Goal: Check status: Check status

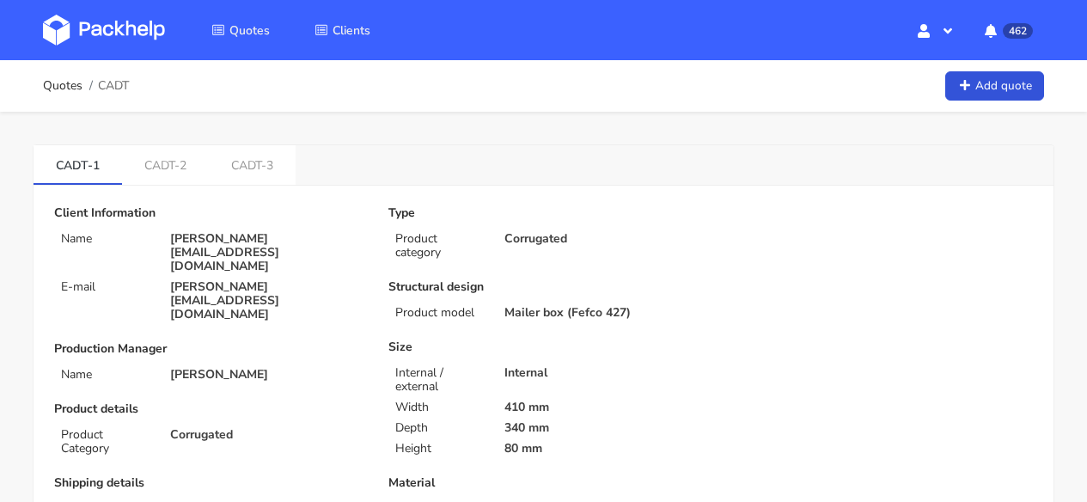
click at [138, 28] on img at bounding box center [104, 30] width 122 height 31
click at [150, 31] on img at bounding box center [104, 30] width 122 height 31
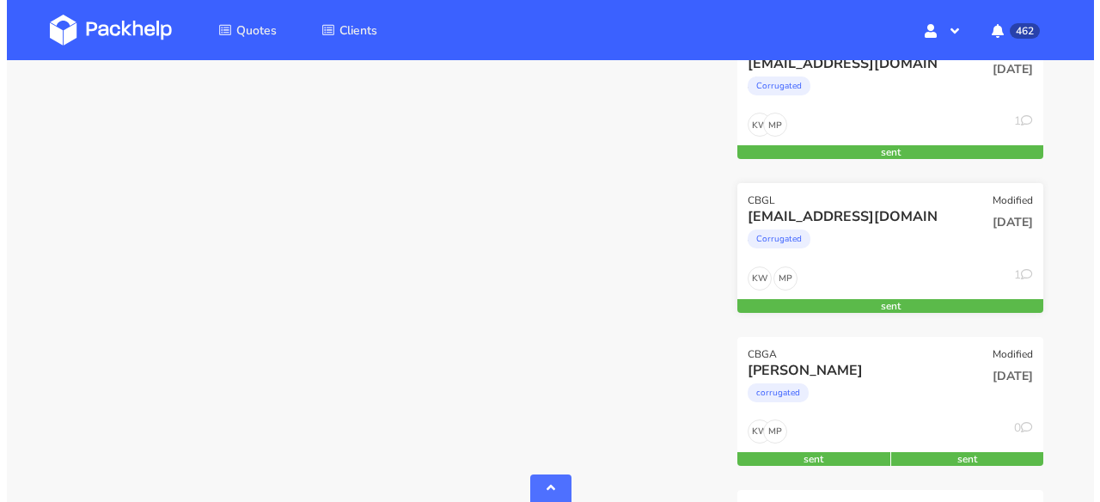
scroll to position [1850, 0]
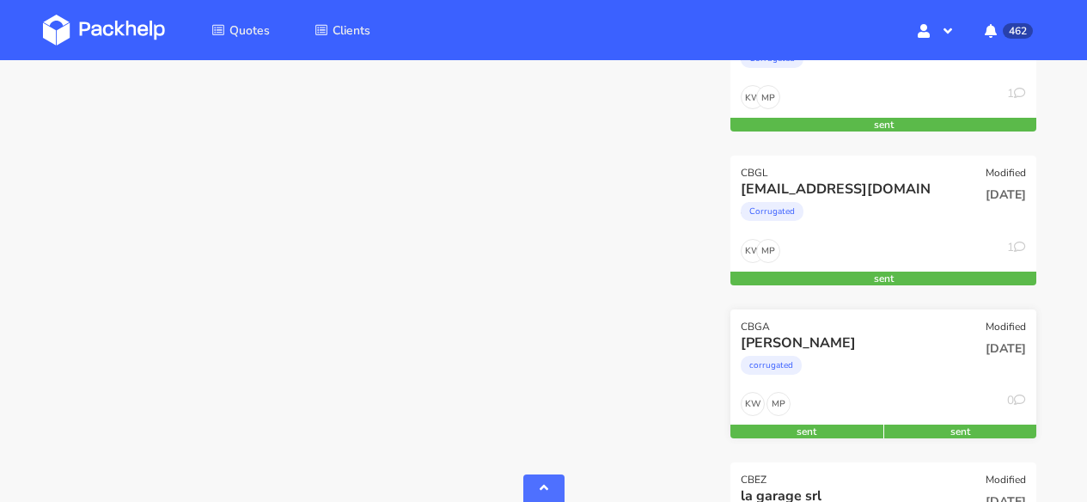
click at [908, 329] on div "CBGA Modified" at bounding box center [884, 321] width 306 height 24
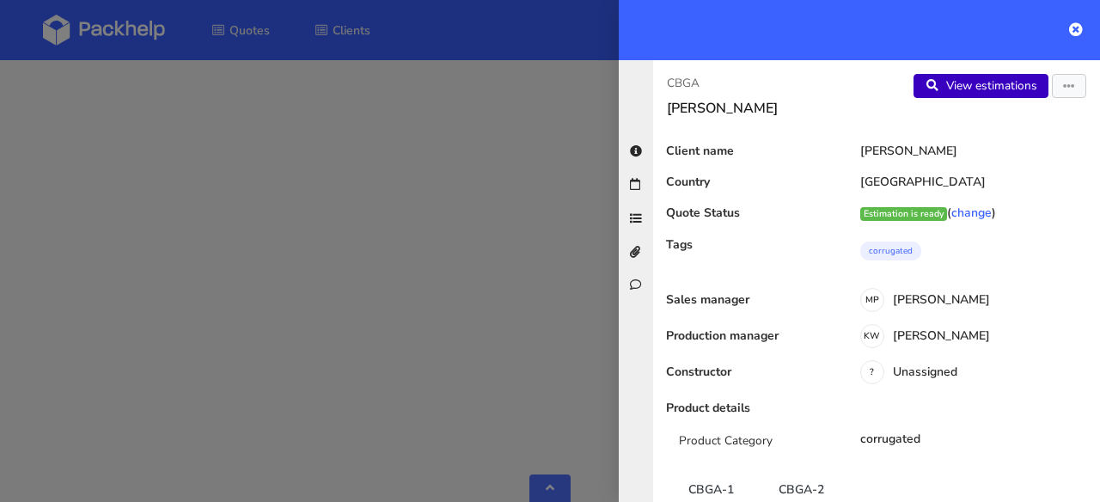
click at [981, 83] on link "View estimations" at bounding box center [981, 86] width 135 height 24
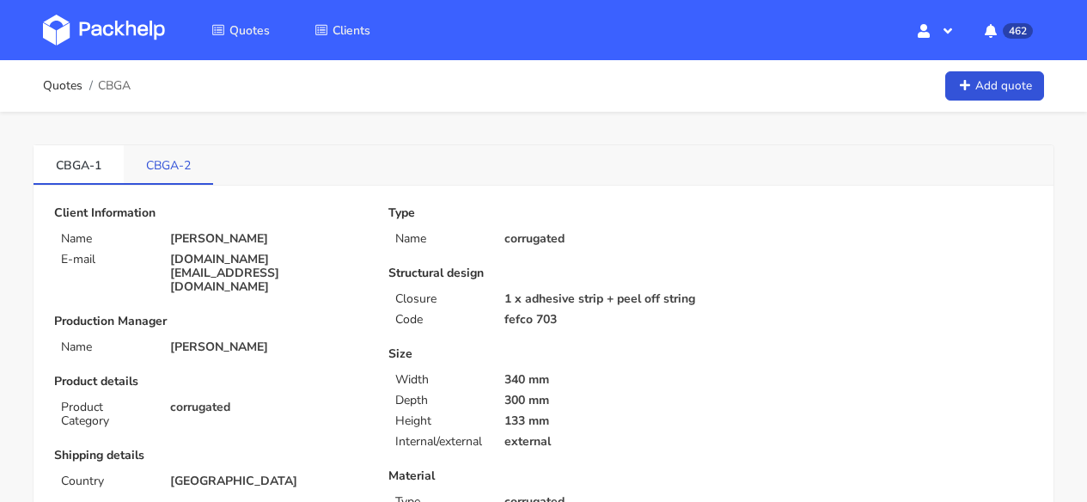
click at [157, 168] on link "CBGA-2" at bounding box center [168, 164] width 89 height 38
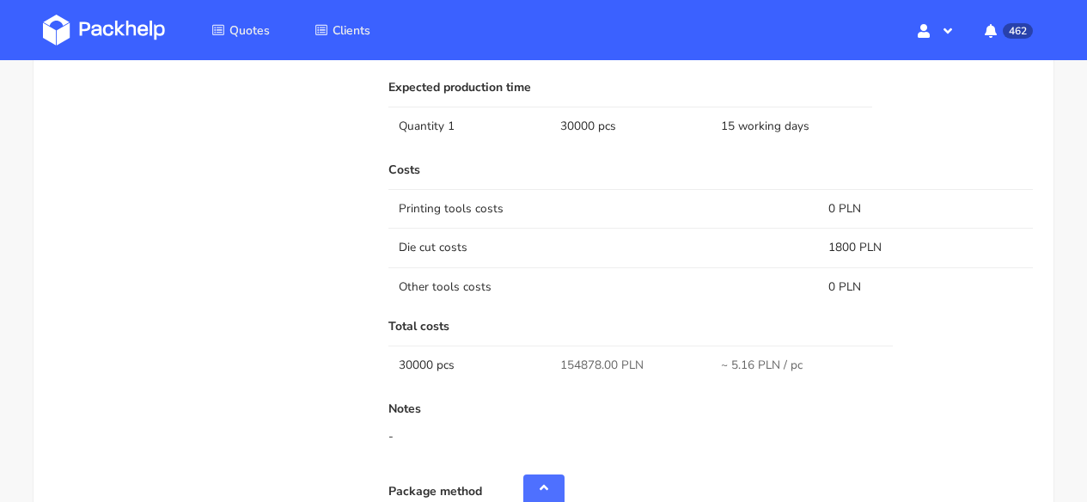
scroll to position [1257, 0]
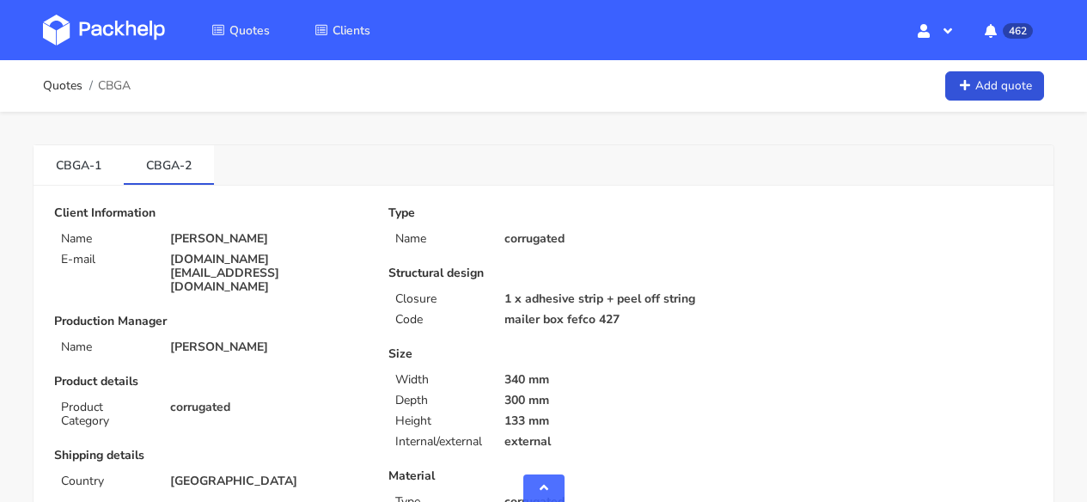
scroll to position [1253, 0]
